Goal: Transaction & Acquisition: Purchase product/service

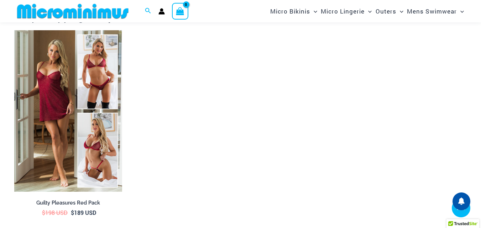
scroll to position [1038, 0]
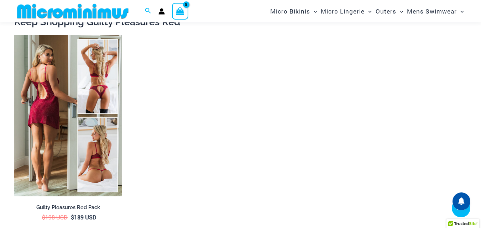
click at [65, 140] on img at bounding box center [68, 116] width 108 height 162
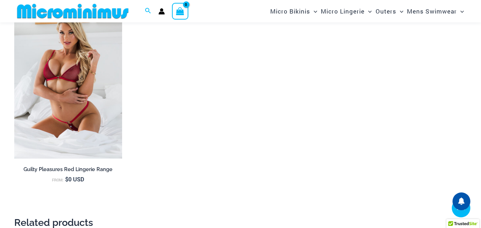
scroll to position [1274, 0]
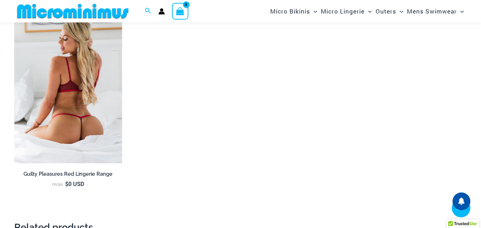
click at [95, 133] on img at bounding box center [68, 83] width 108 height 162
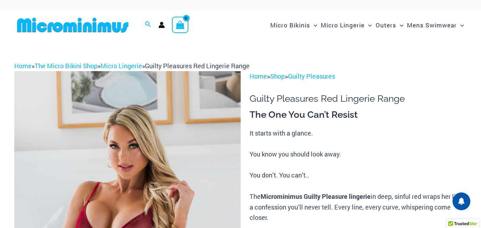
drag, startPoint x: 482, startPoint y: 31, endPoint x: 475, endPoint y: -22, distance: 53.5
